Goal: Information Seeking & Learning: Learn about a topic

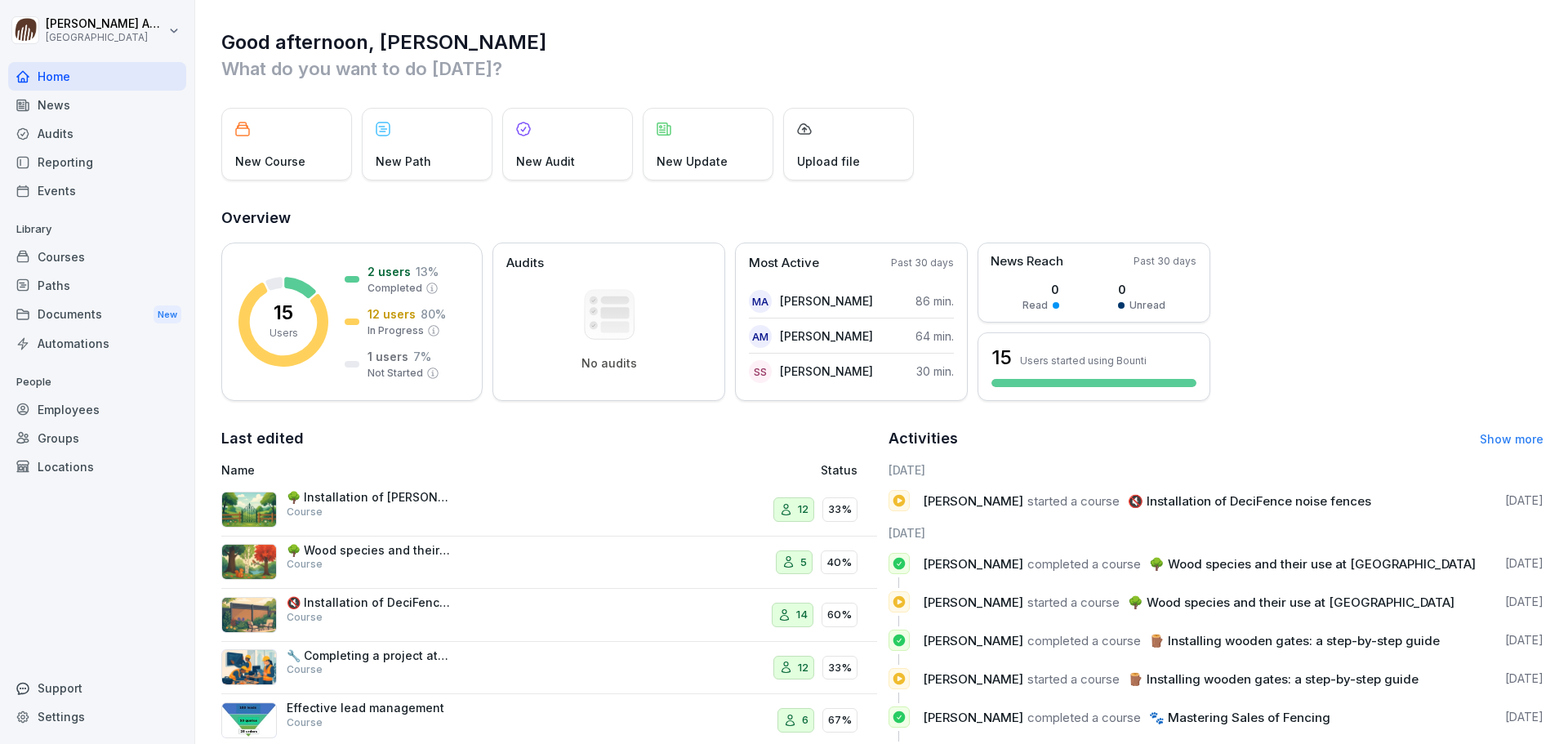
click at [92, 255] on div "Courses" at bounding box center [97, 257] width 178 height 28
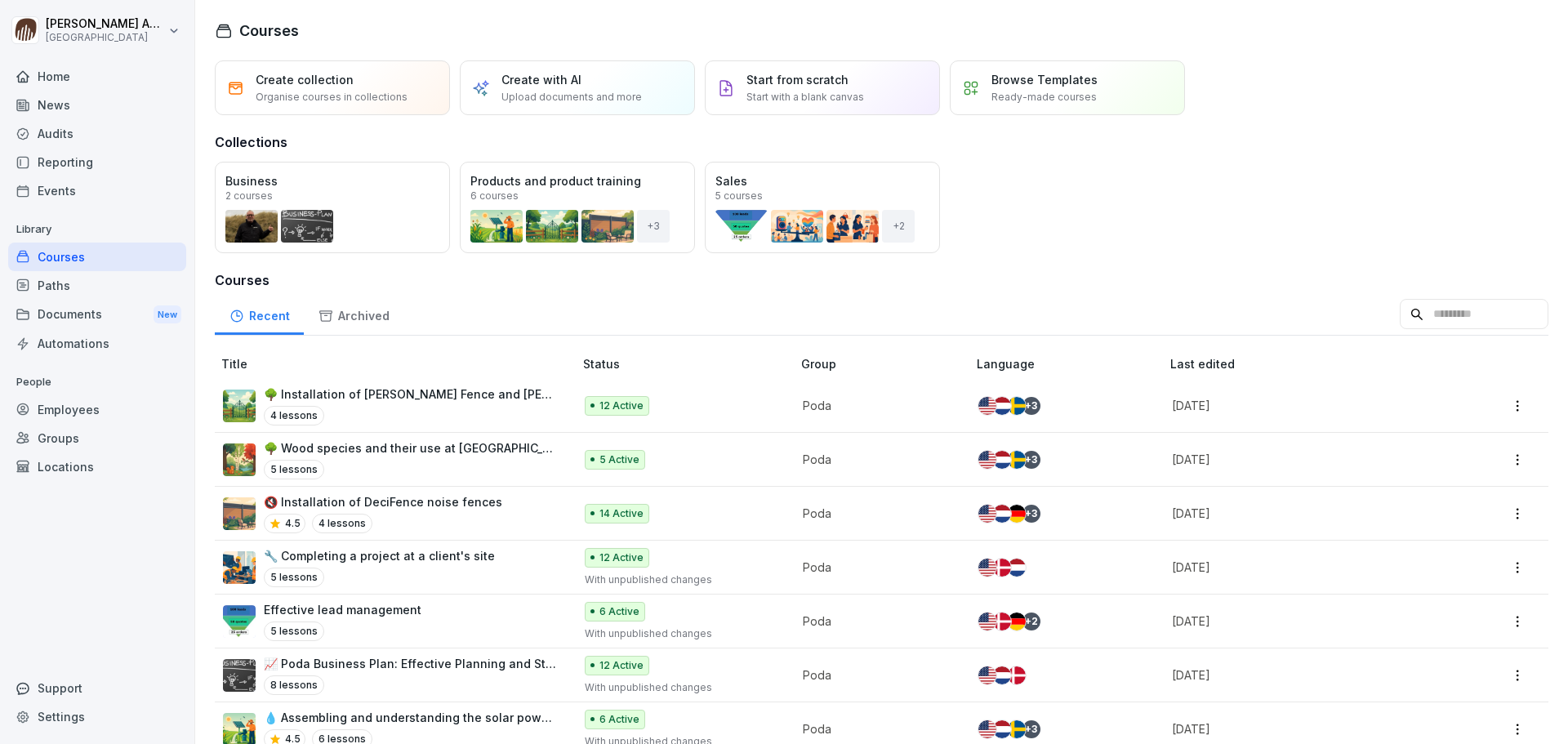
click at [476, 406] on div "4 lessons" at bounding box center [411, 416] width 293 height 19
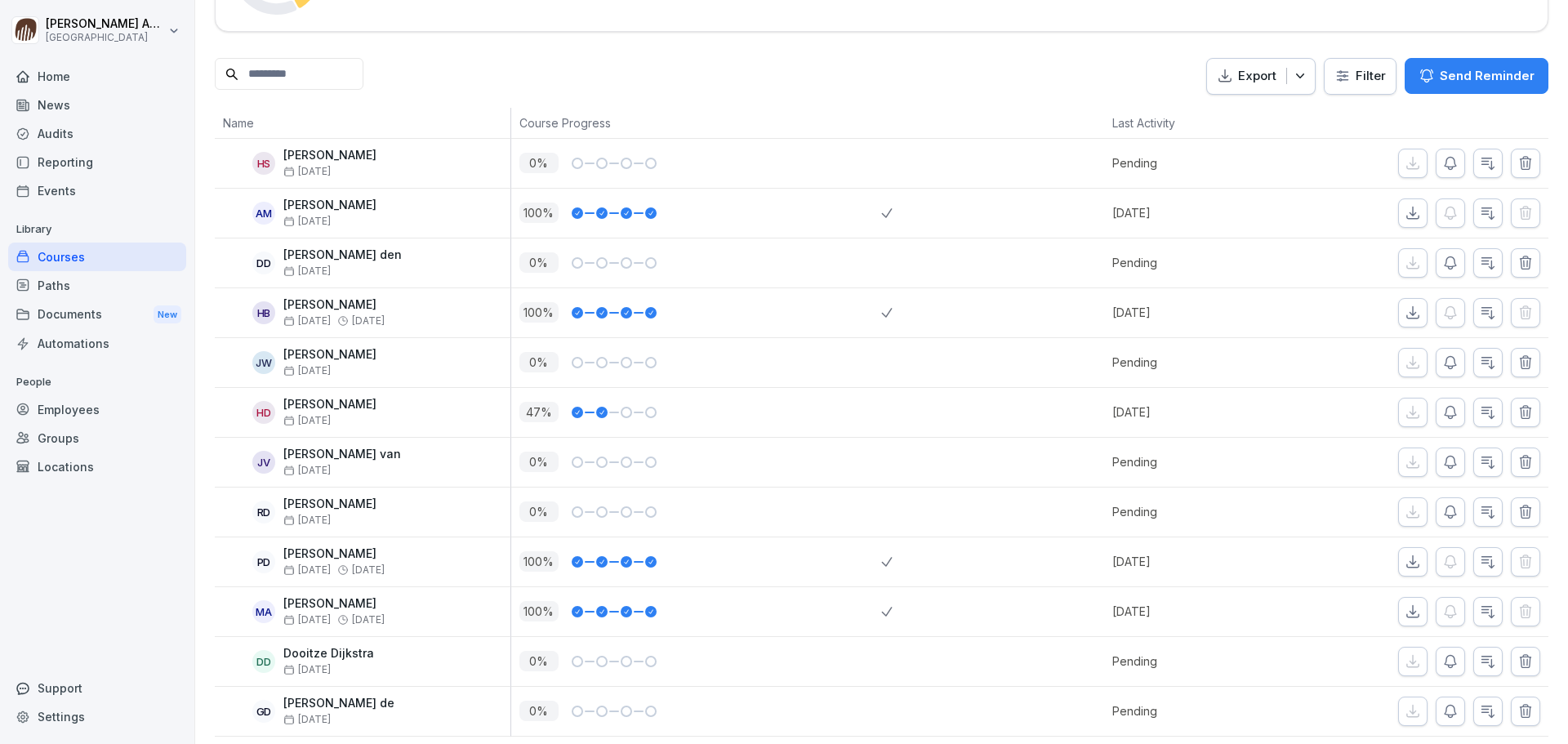
scroll to position [387, 0]
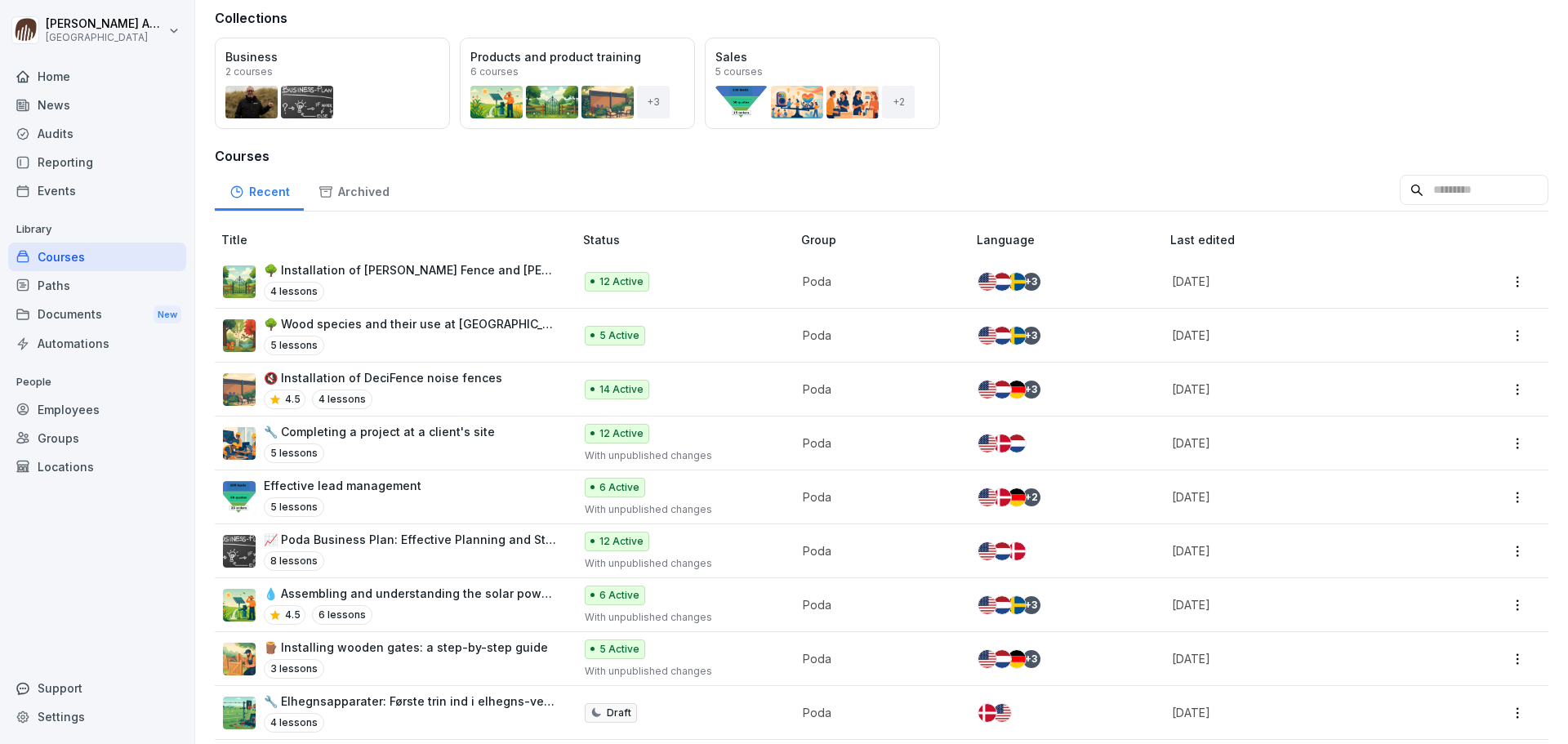
scroll to position [163, 0]
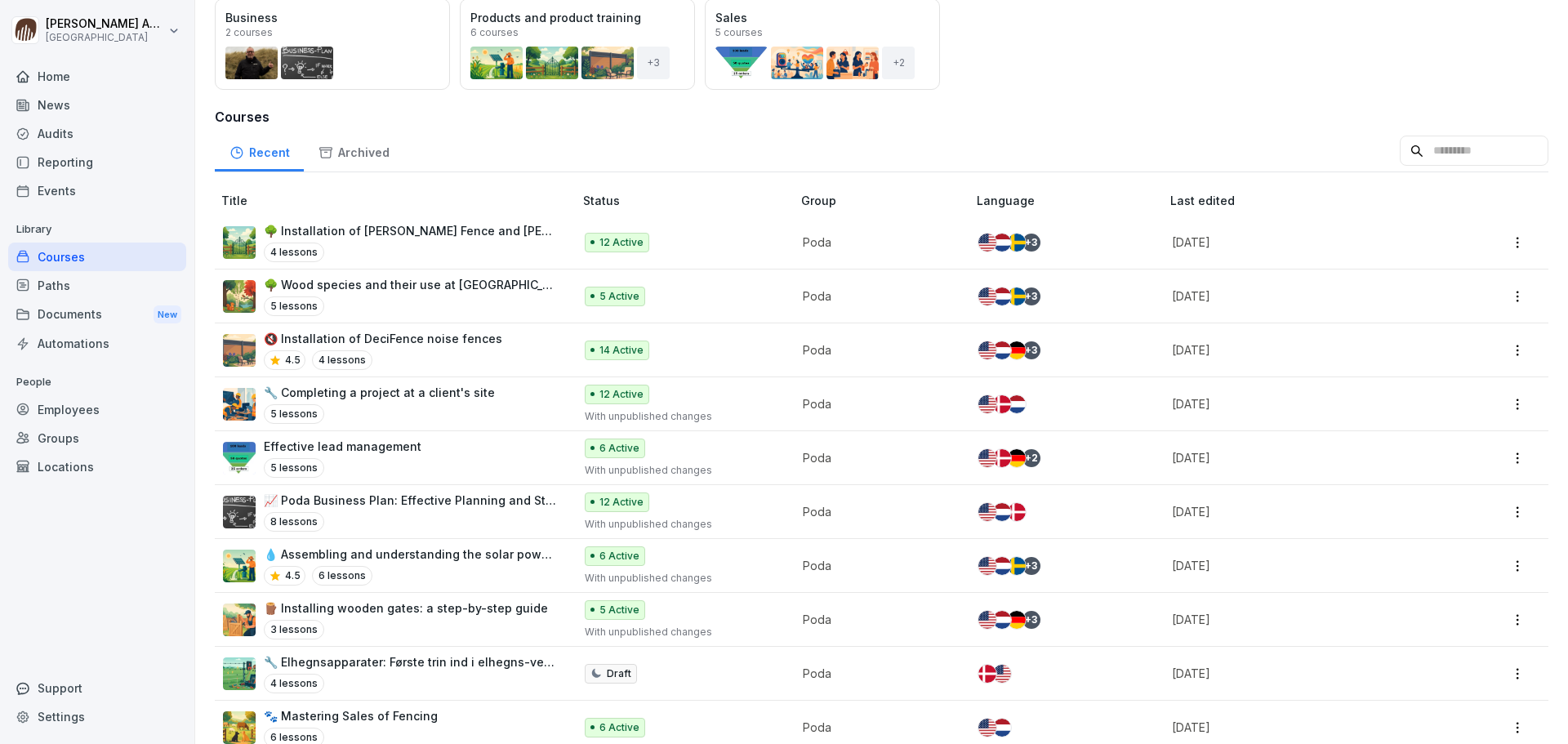
click at [450, 399] on p "🔧 Completing a project at a client's site" at bounding box center [380, 392] width 231 height 17
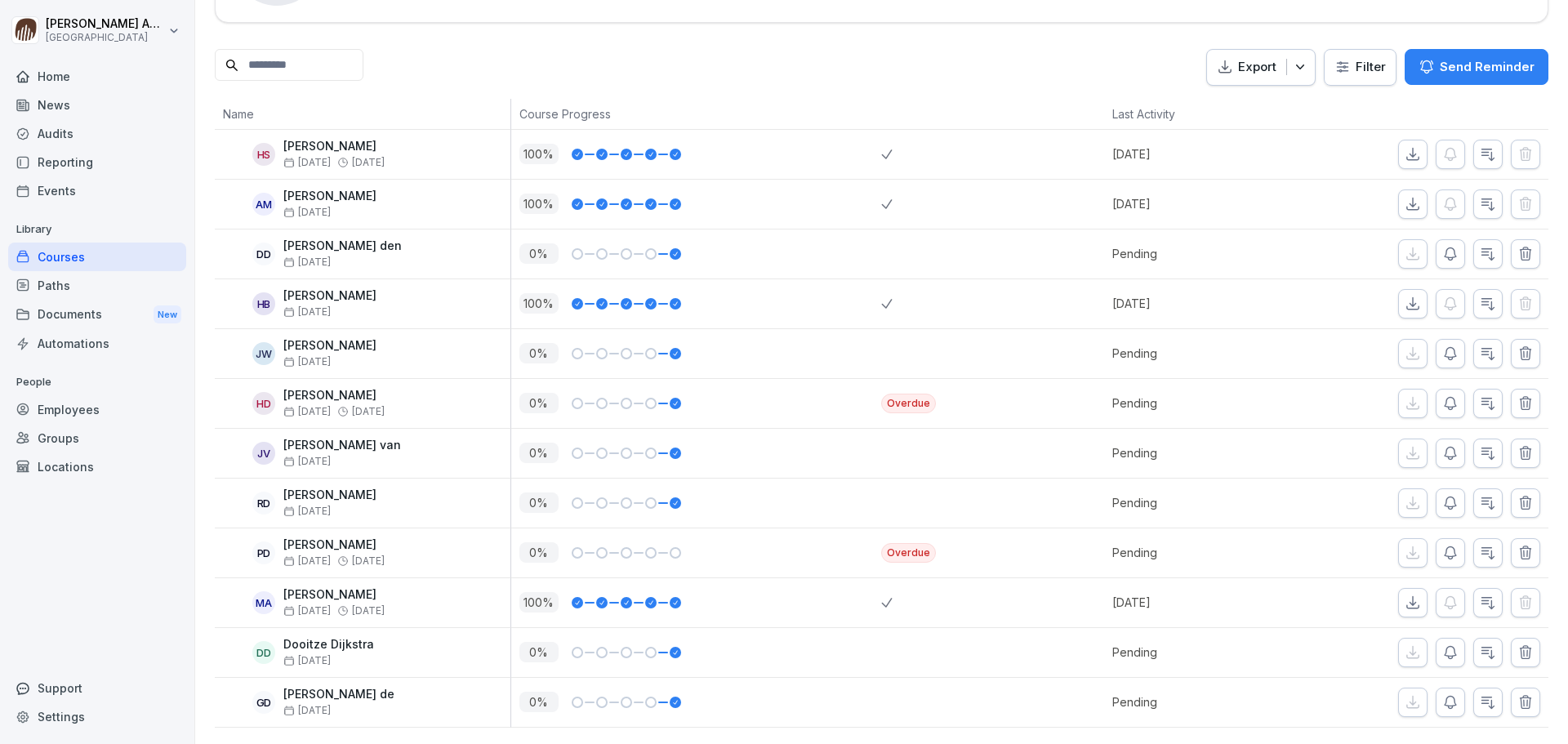
scroll to position [387, 0]
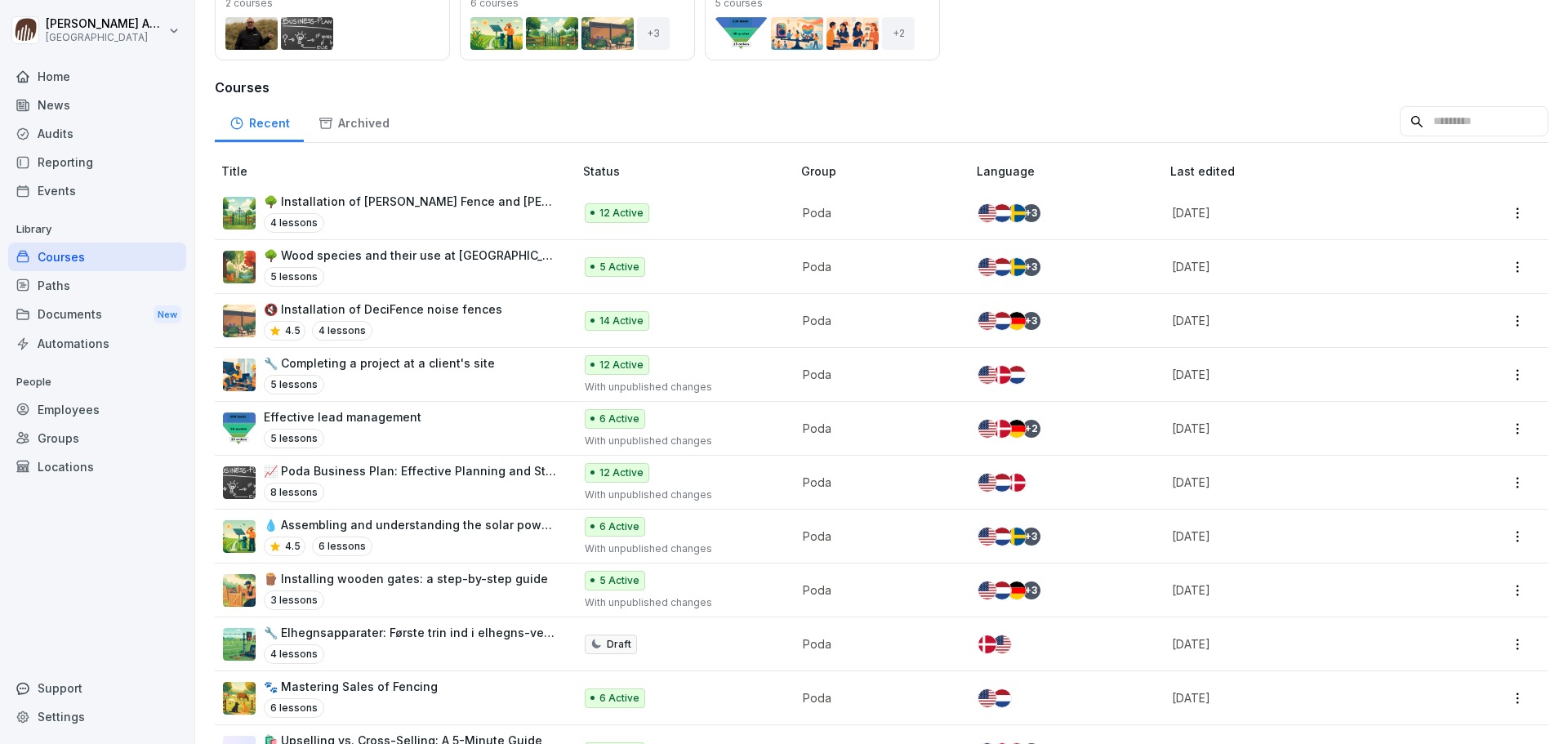
scroll to position [245, 0]
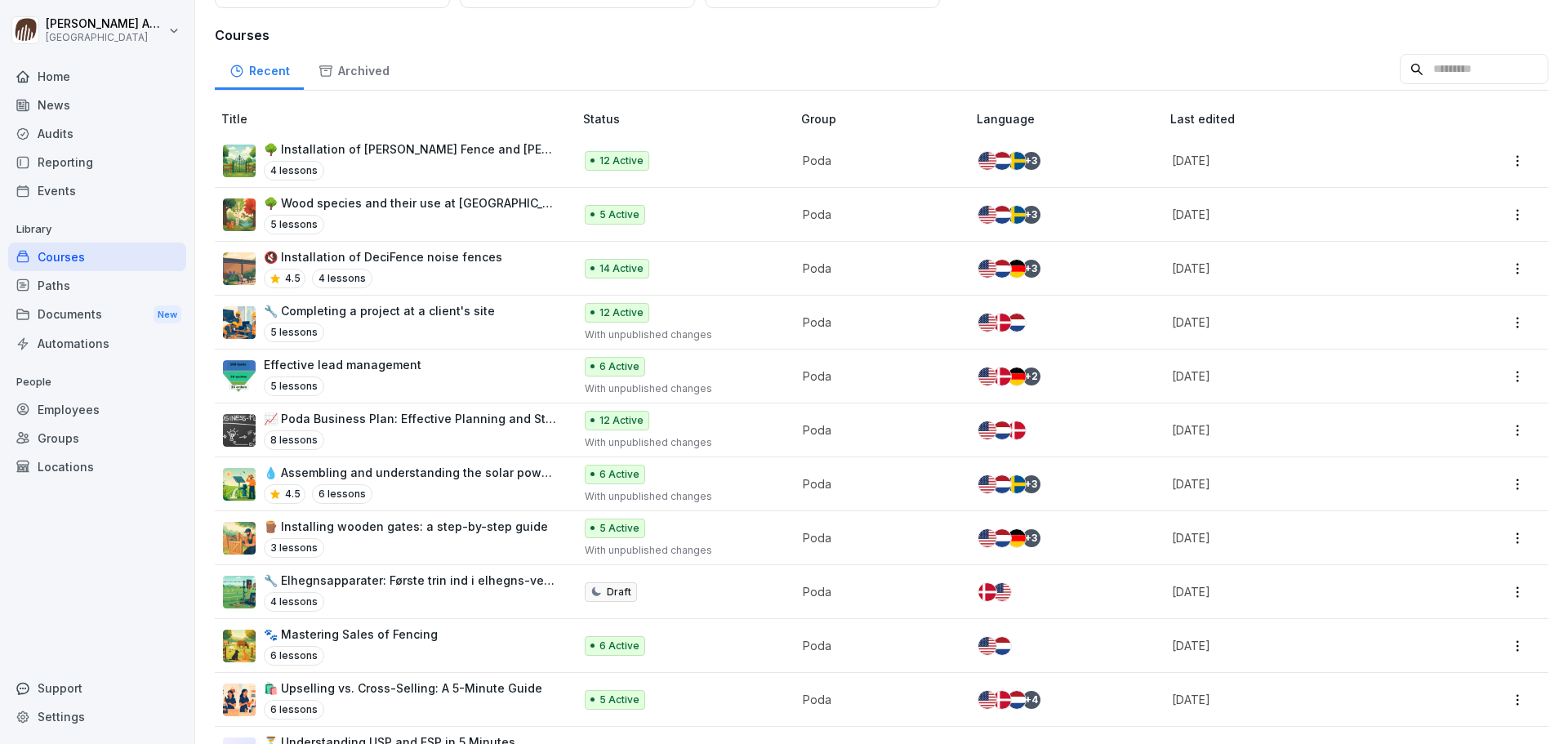
click at [481, 421] on p "📈 Poda Business Plan: Effective Planning and Strategy" at bounding box center [411, 418] width 293 height 17
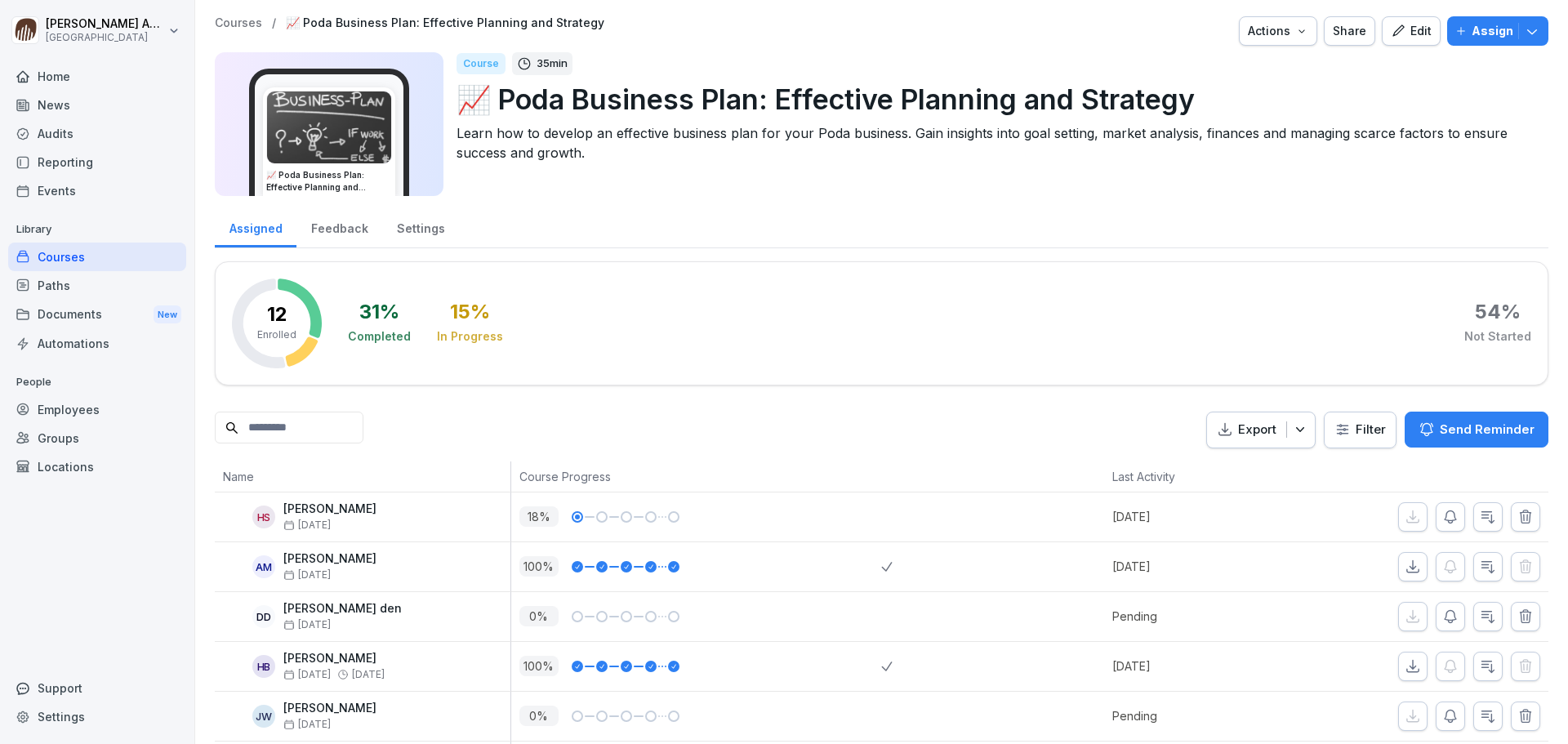
click at [78, 66] on div "Home" at bounding box center [97, 76] width 178 height 28
